Goal: Task Accomplishment & Management: Manage account settings

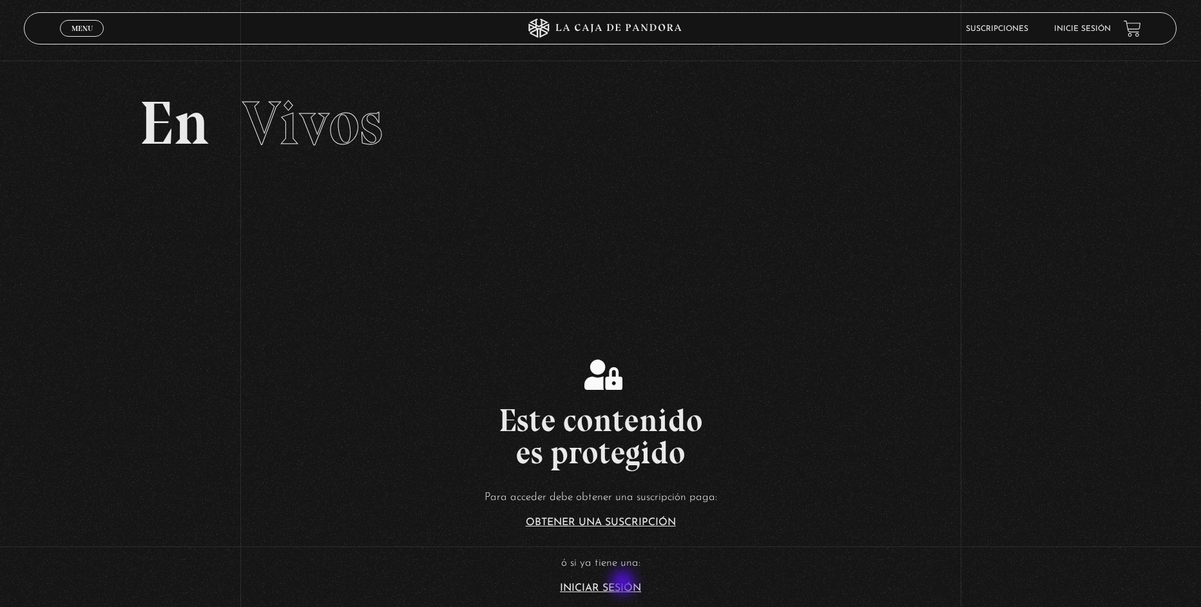
click at [624, 584] on link "Iniciar Sesión" at bounding box center [600, 588] width 81 height 10
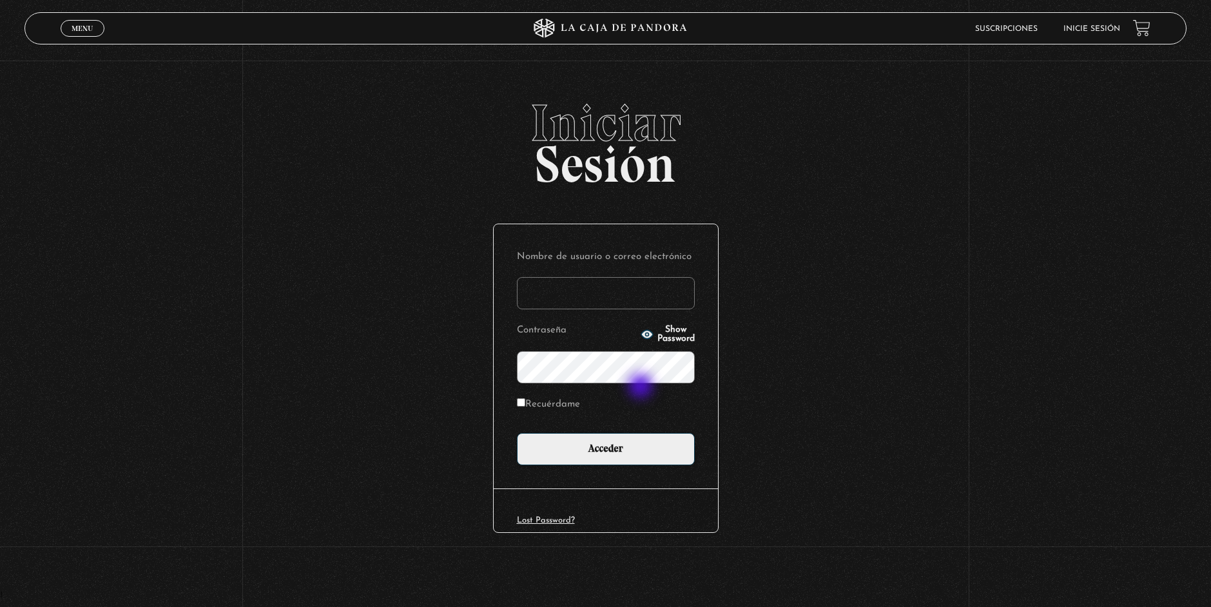
type input "D"
type input "Almavieja"
click at [632, 436] on input "Acceder" at bounding box center [606, 449] width 178 height 32
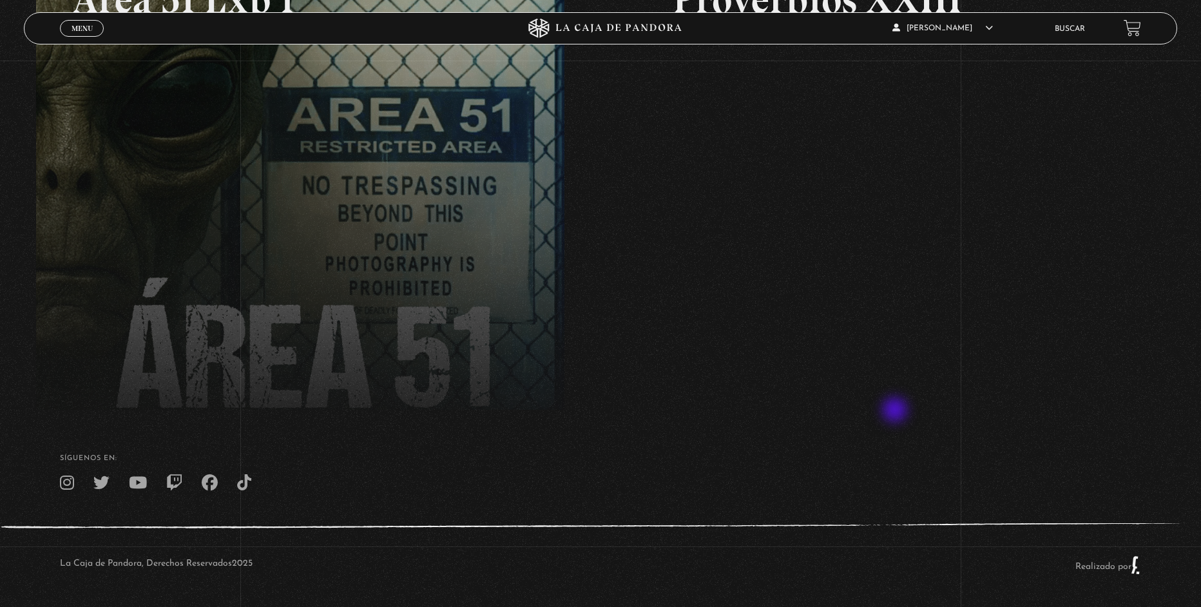
scroll to position [37, 0]
